Goal: Task Accomplishment & Management: Use online tool/utility

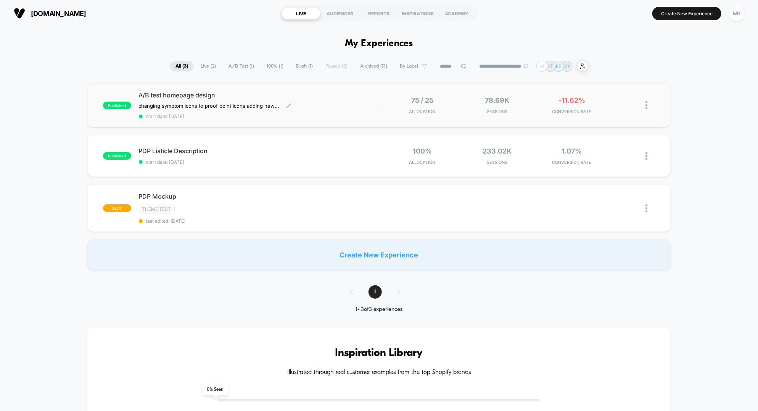
click at [336, 109] on div "A/B test homepage design changing symptom icons to proof point icons adding new…" at bounding box center [259, 105] width 240 height 28
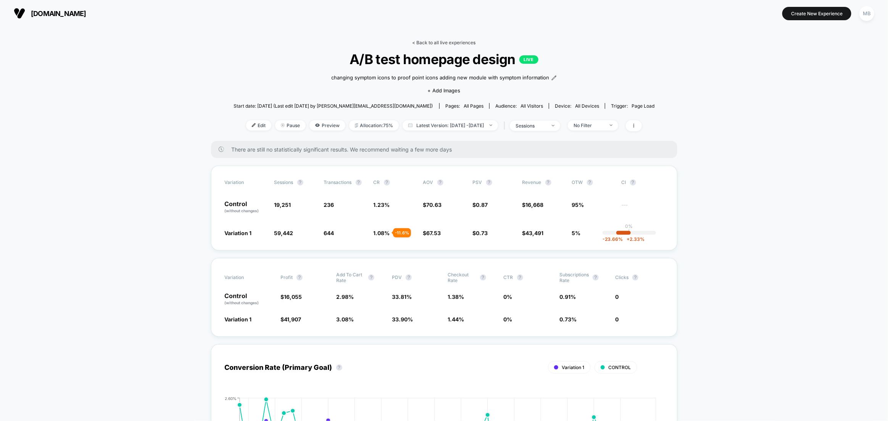
click at [438, 41] on link "< Back to all live experiences" at bounding box center [444, 43] width 63 height 6
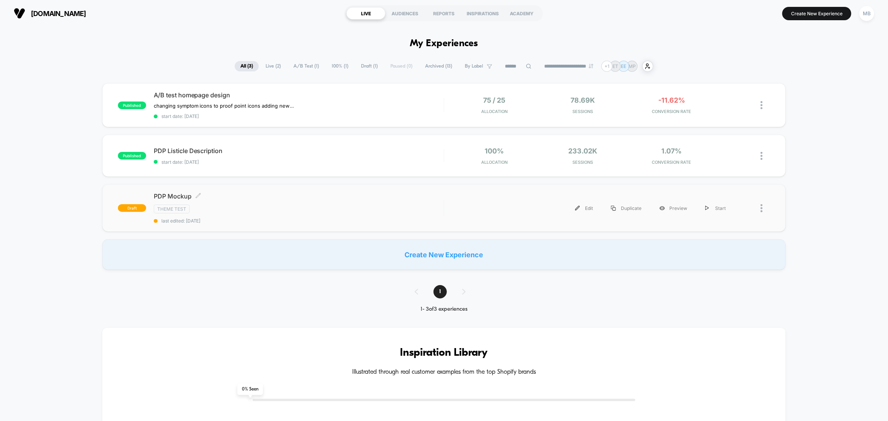
drag, startPoint x: 307, startPoint y: 218, endPoint x: 298, endPoint y: 216, distance: 9.5
click at [307, 218] on span "last edited: [DATE]" at bounding box center [299, 221] width 290 height 6
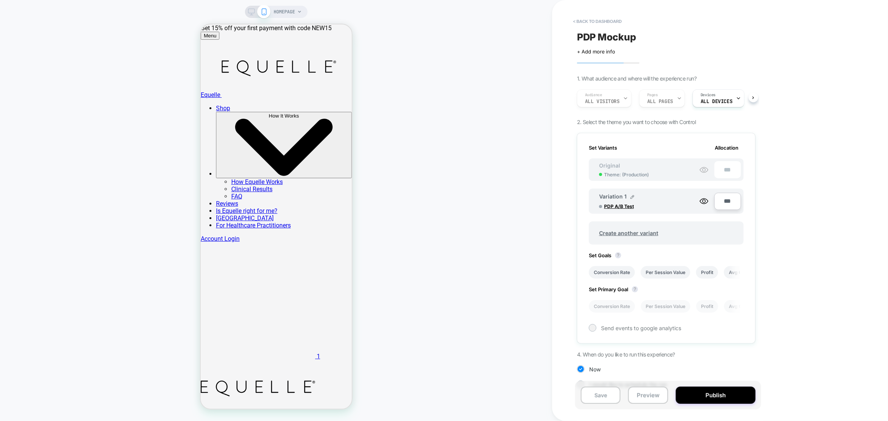
scroll to position [0, 1]
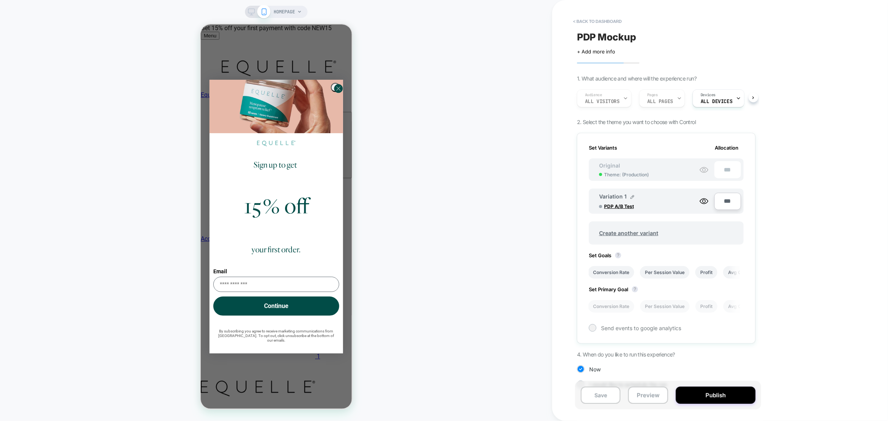
click at [283, 9] on span "HOMEPAGE" at bounding box center [284, 12] width 21 height 12
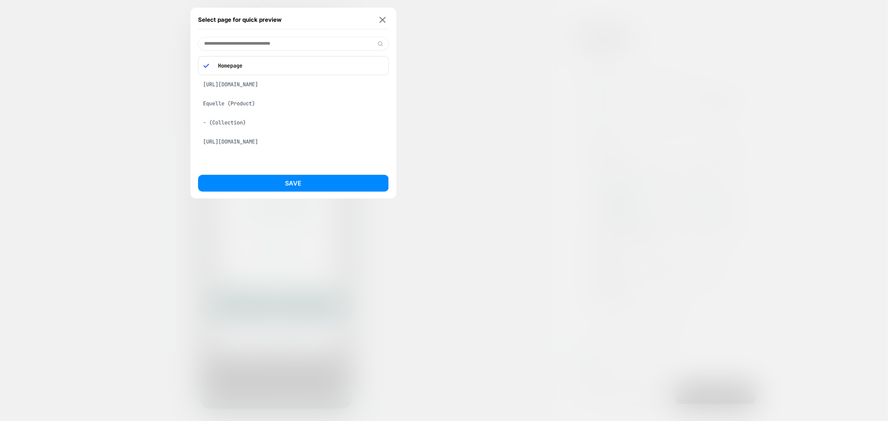
click at [244, 104] on div "Equelle (Product)" at bounding box center [293, 103] width 191 height 15
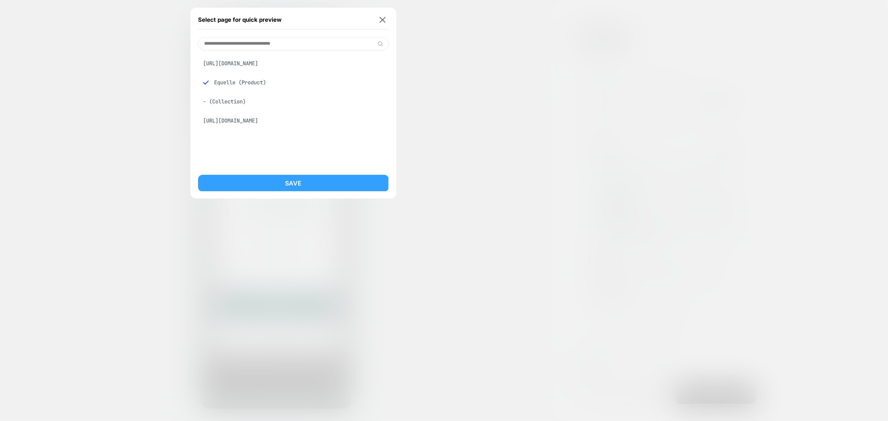
click at [304, 183] on button "Save" at bounding box center [293, 183] width 191 height 17
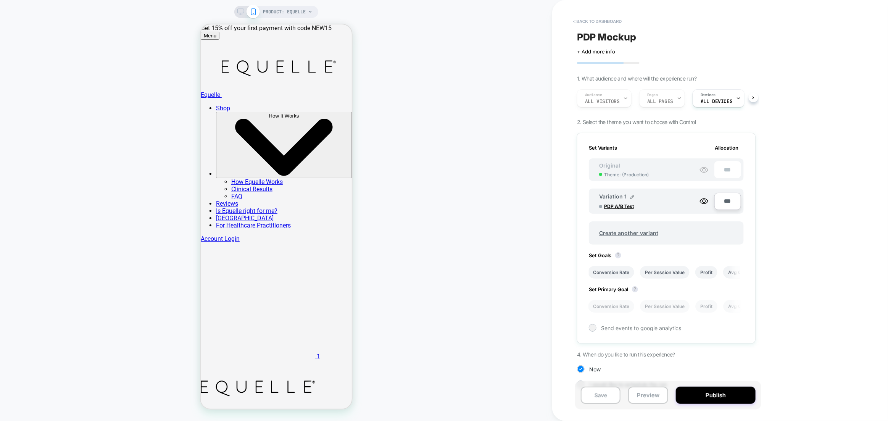
scroll to position [204, 0]
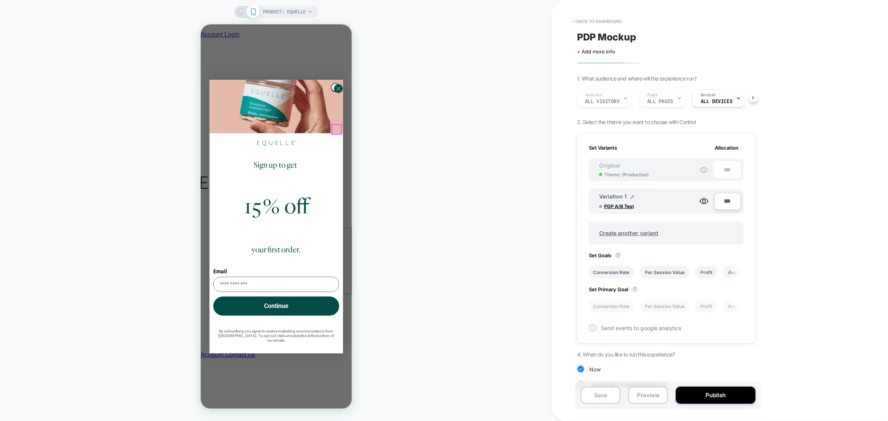
click at [336, 93] on circle "Close dialog" at bounding box center [338, 88] width 9 height 9
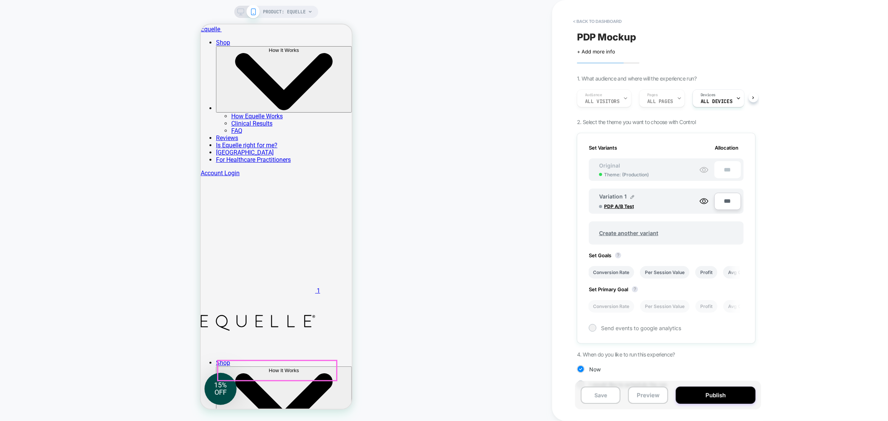
scroll to position [0, 0]
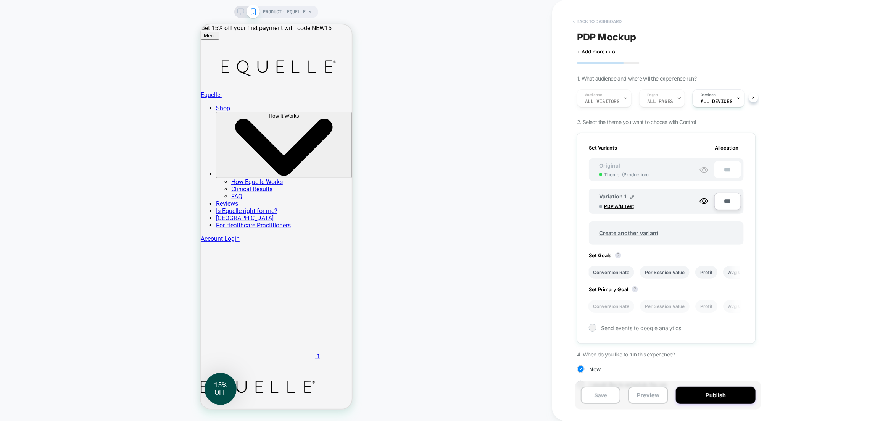
click at [587, 23] on button "< back to dashboard" at bounding box center [598, 21] width 56 height 12
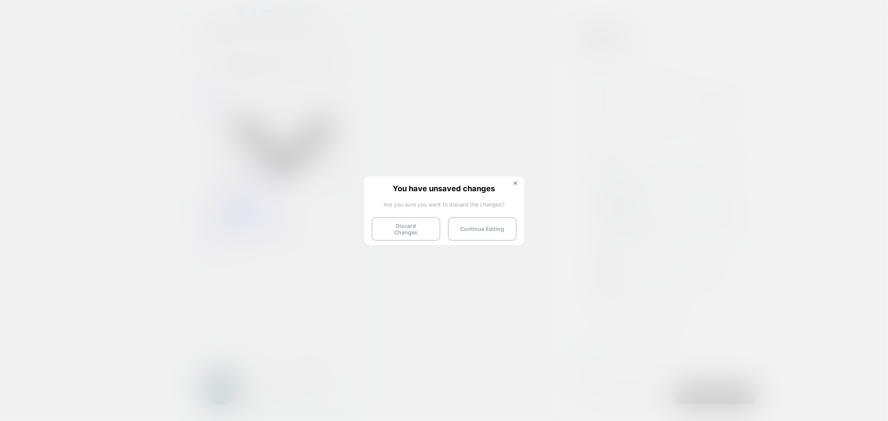
click at [398, 231] on button "Discard Changes" at bounding box center [406, 229] width 69 height 24
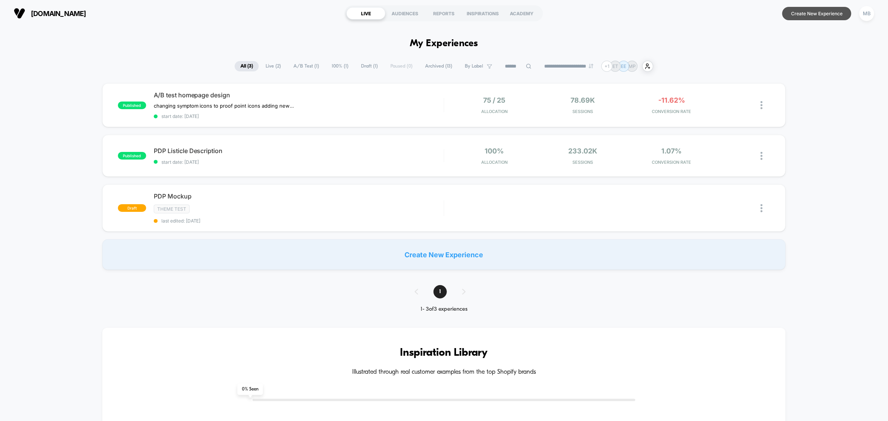
click at [758, 10] on button "Create New Experience" at bounding box center [817, 13] width 69 height 13
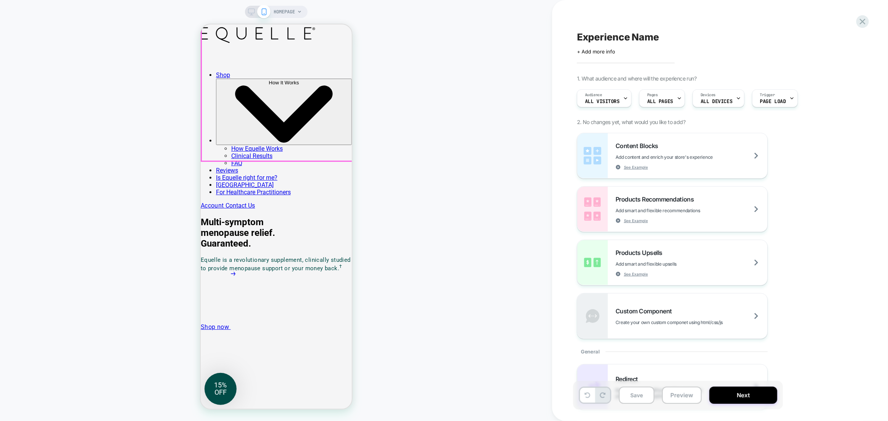
scroll to position [271, 0]
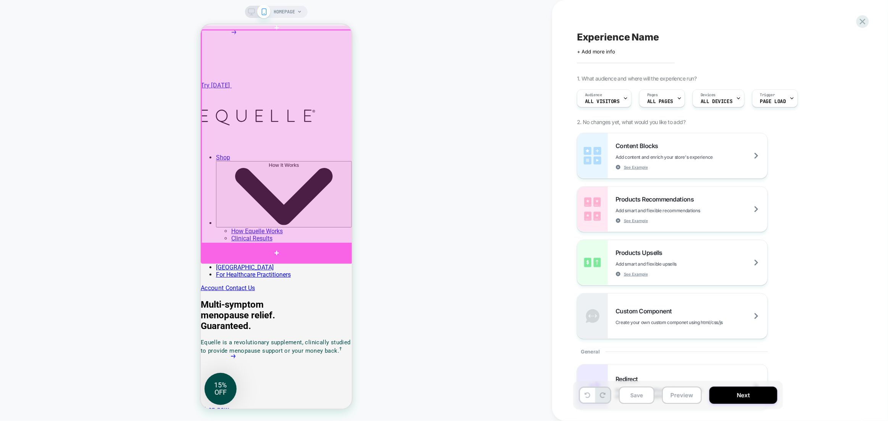
click at [298, 247] on div at bounding box center [276, 252] width 152 height 21
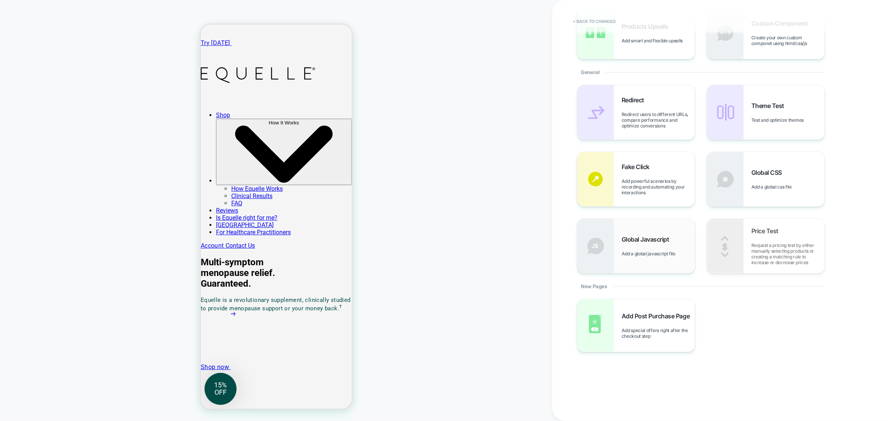
scroll to position [0, 0]
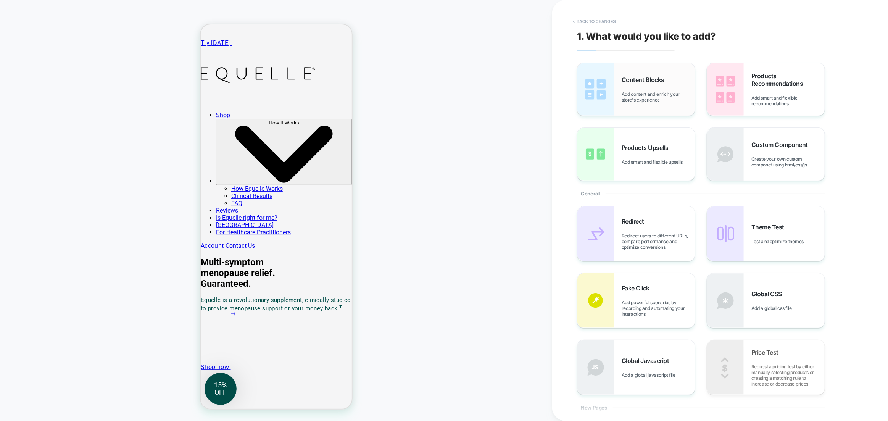
click at [651, 94] on span "Add content and enrich your store's experience" at bounding box center [658, 96] width 73 height 11
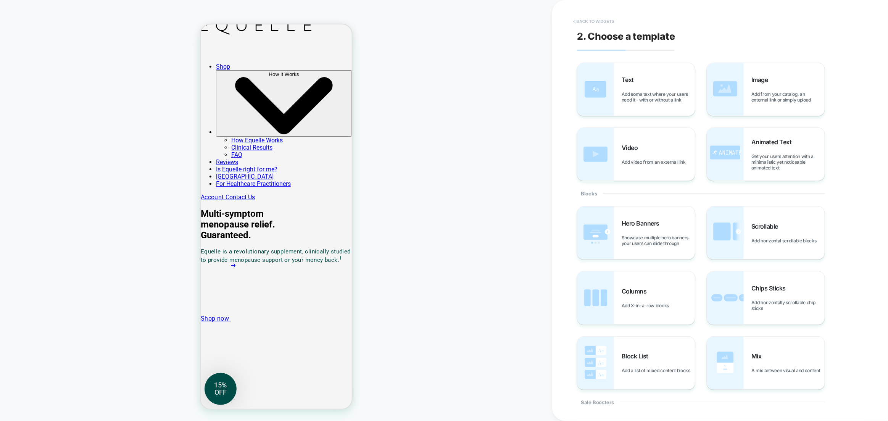
click at [595, 18] on button "< Back to widgets" at bounding box center [594, 21] width 49 height 12
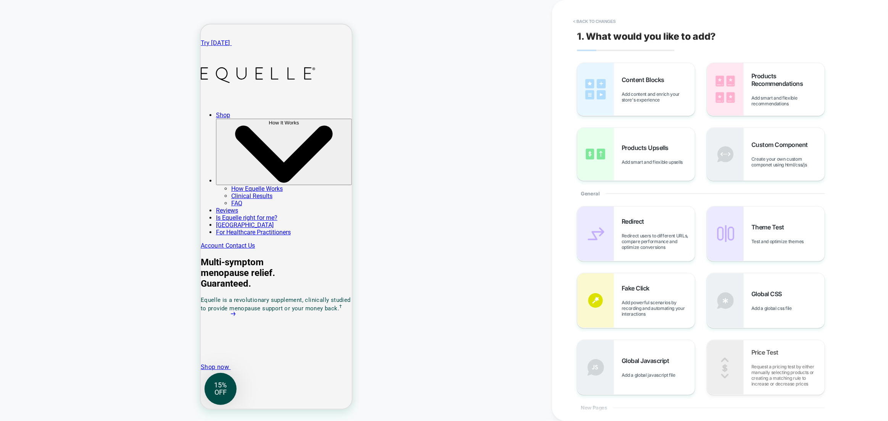
scroll to position [313, 0]
click at [584, 19] on button "< Back to changes" at bounding box center [595, 21] width 50 height 12
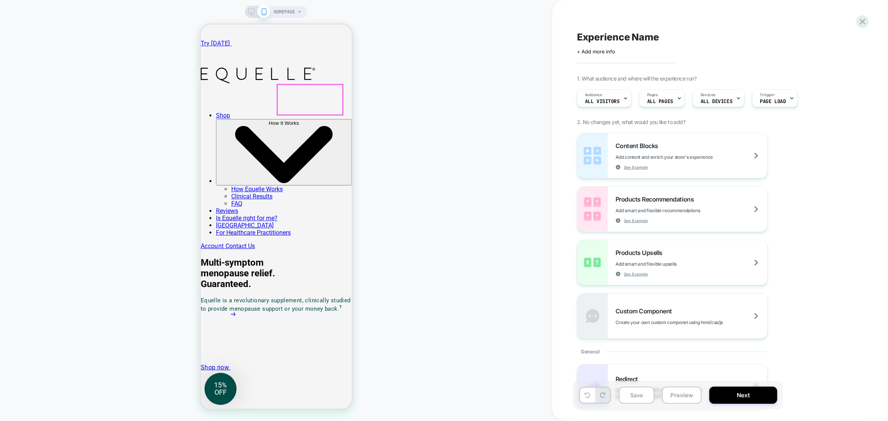
scroll to position [0, 0]
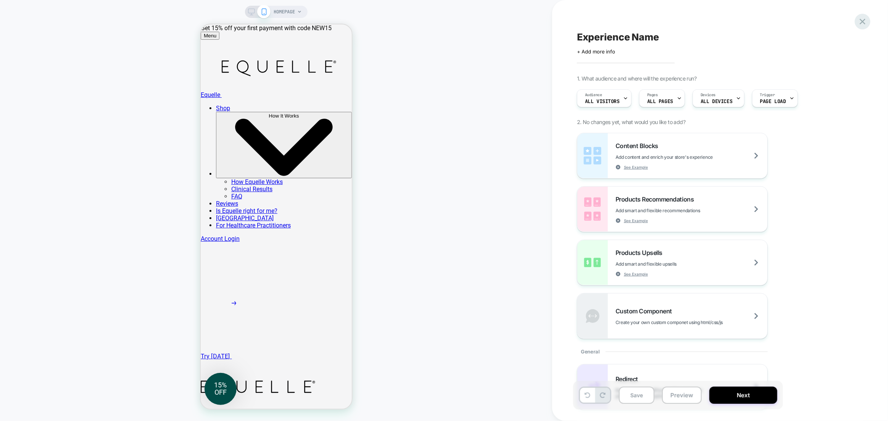
click at [758, 22] on icon at bounding box center [863, 21] width 10 height 10
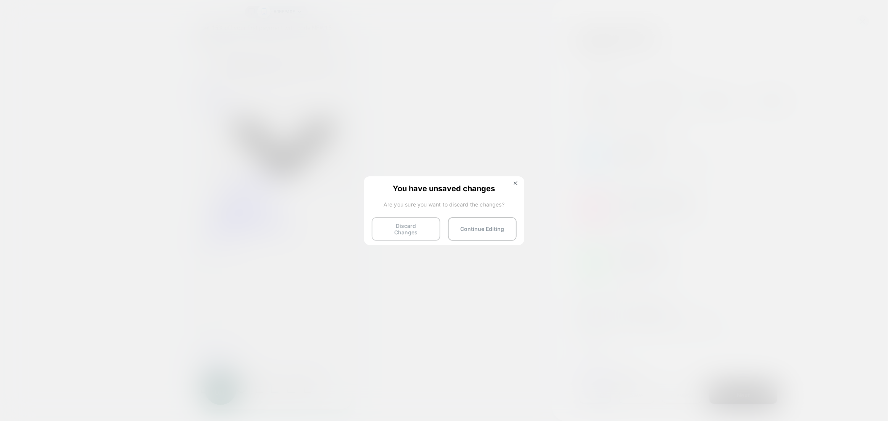
click at [406, 231] on button "Discard Changes" at bounding box center [406, 229] width 69 height 24
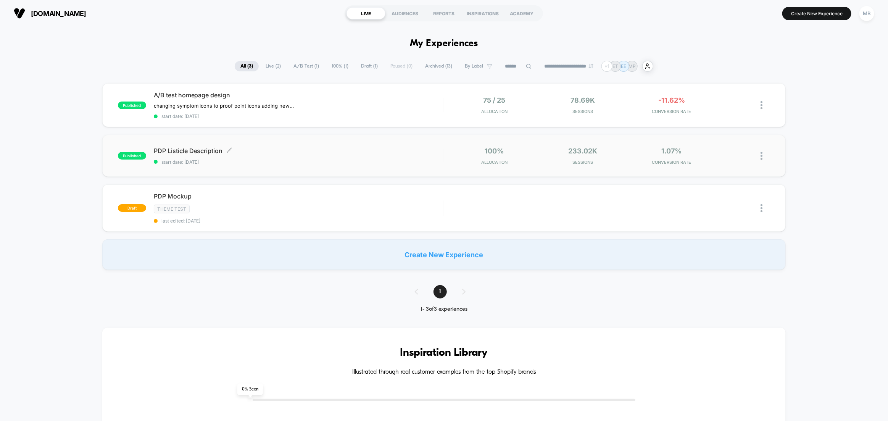
click at [349, 159] on span "start date: [DATE]" at bounding box center [299, 162] width 290 height 6
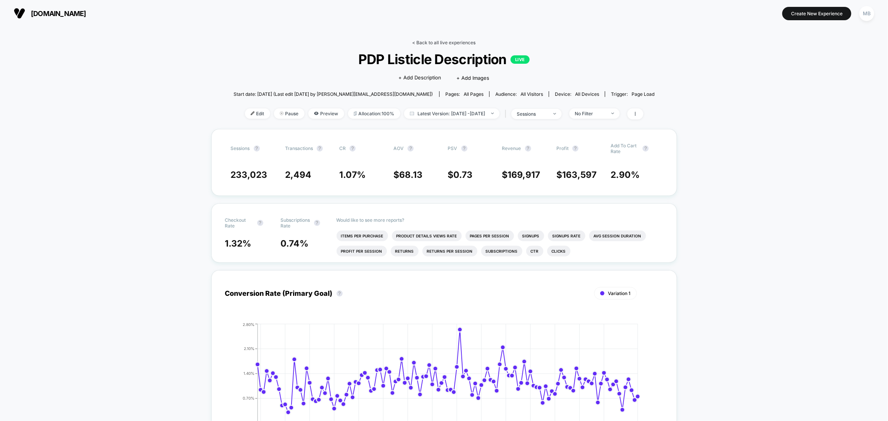
click at [461, 41] on link "< Back to all live experiences" at bounding box center [444, 43] width 63 height 6
